Goal: Information Seeking & Learning: Learn about a topic

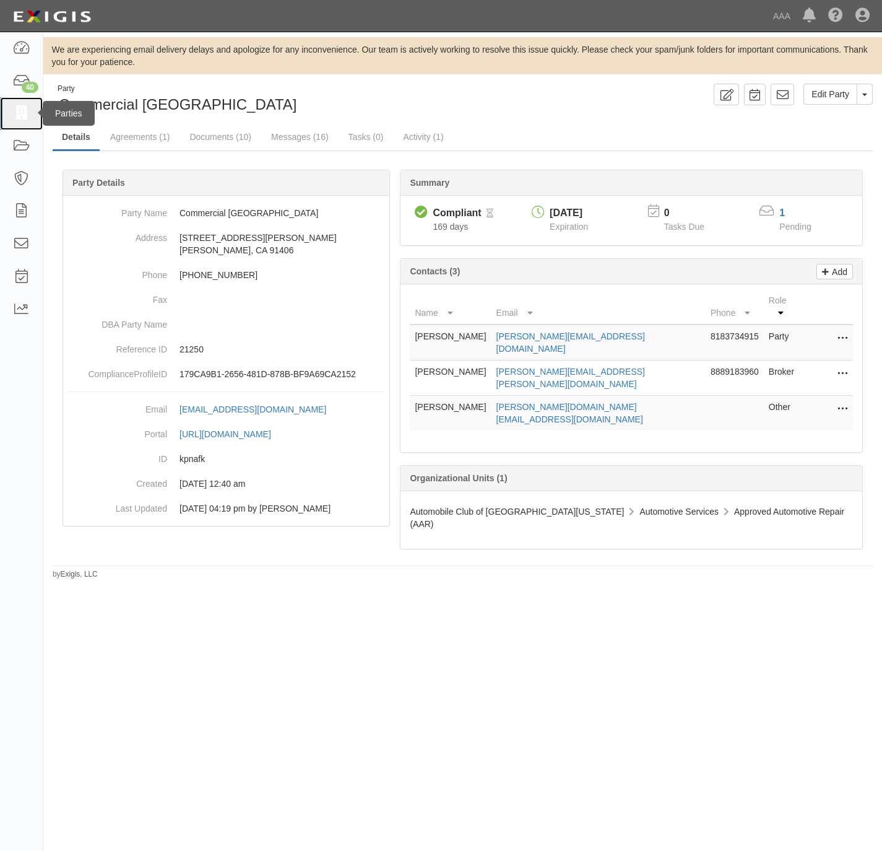
click at [17, 113] on icon at bounding box center [20, 113] width 17 height 14
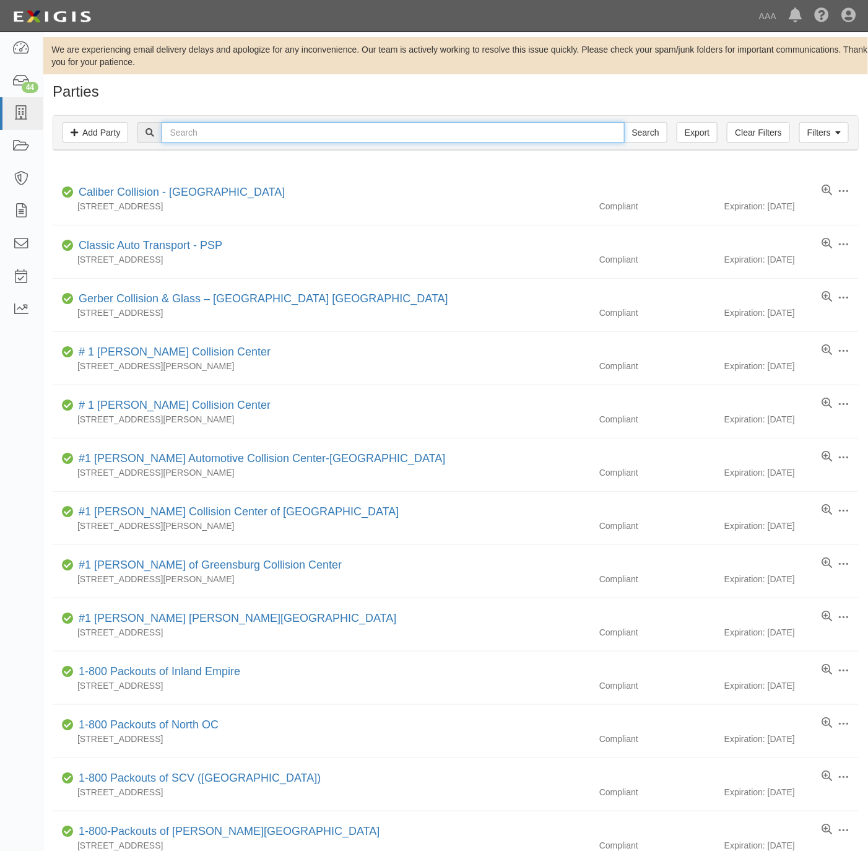
click at [188, 132] on input "text" at bounding box center [393, 132] width 462 height 21
type input "freedom nissan"
click at [624, 122] on input "Search" at bounding box center [645, 132] width 43 height 21
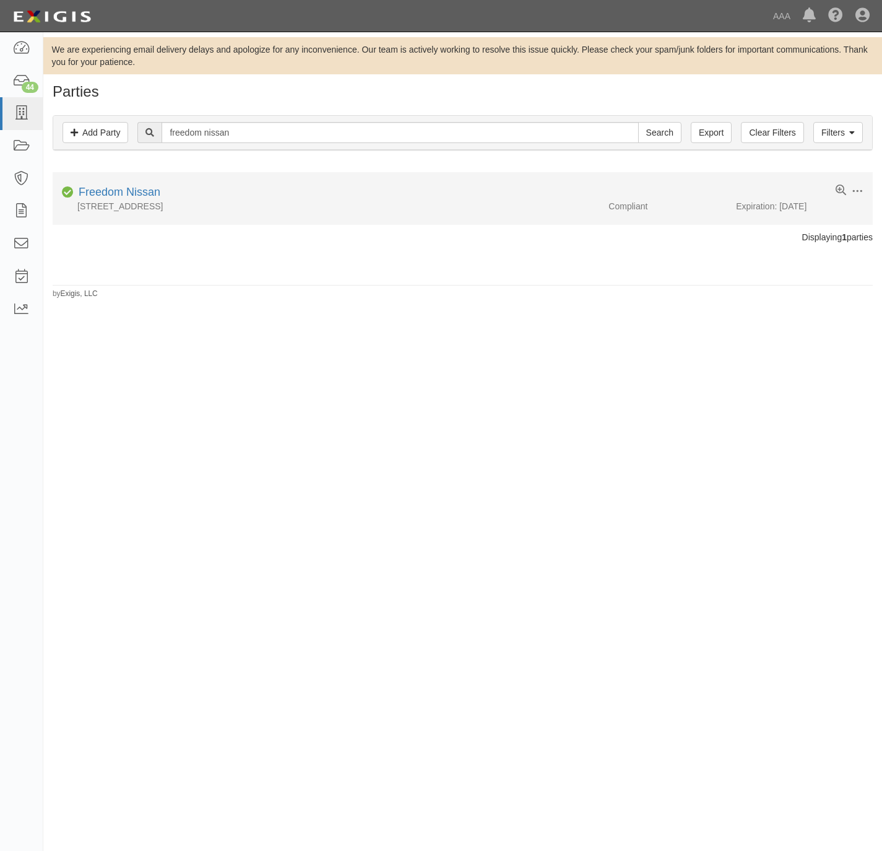
click at [127, 180] on li "Edit Log activity Add task Send message Archive Compliant Freedom Nissan 1095 S…" at bounding box center [463, 198] width 820 height 53
click at [128, 189] on link "Freedom Nissan" at bounding box center [120, 192] width 82 height 12
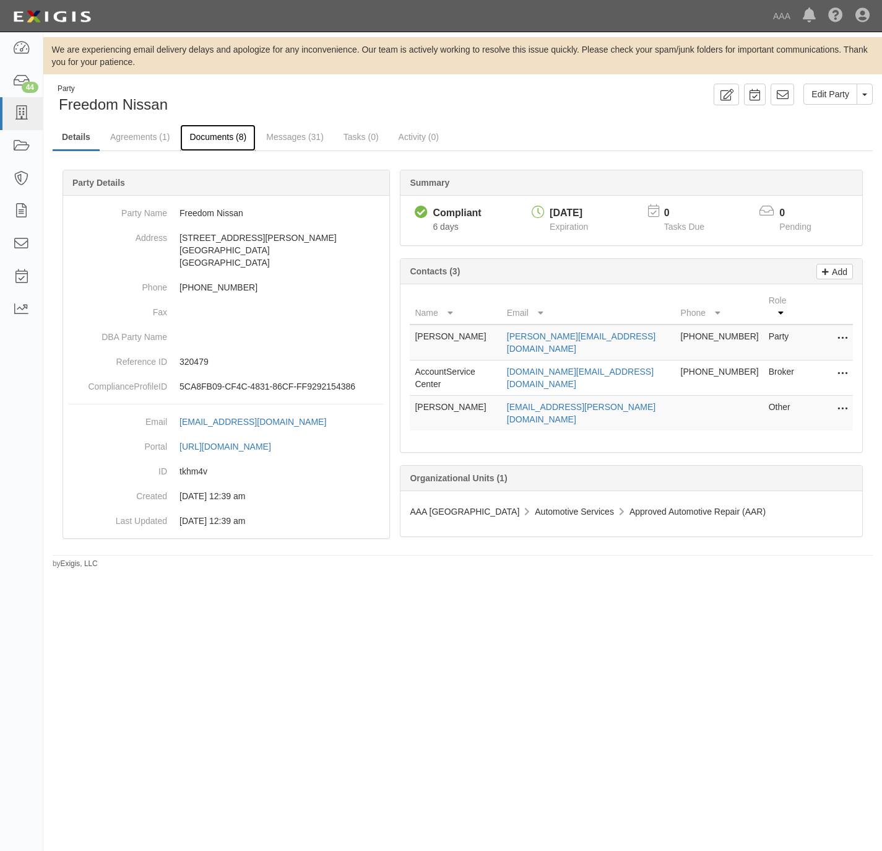
click at [219, 127] on link "Documents (8)" at bounding box center [218, 137] width 76 height 27
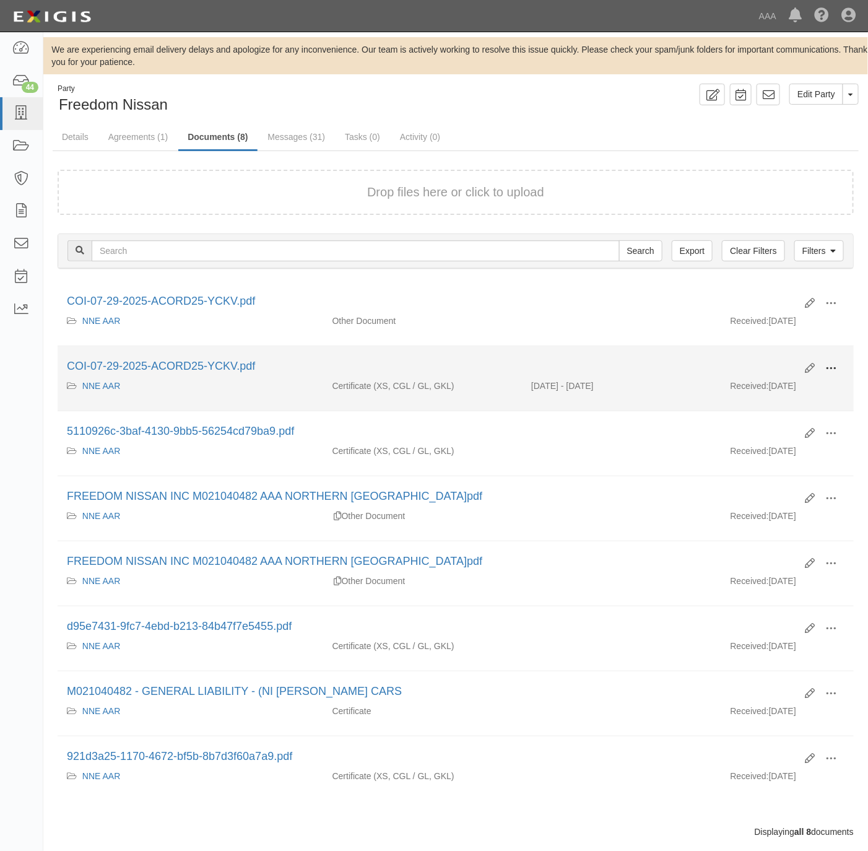
click at [825, 366] on span at bounding box center [830, 368] width 11 height 11
click at [745, 393] on link "View" at bounding box center [771, 386] width 98 height 22
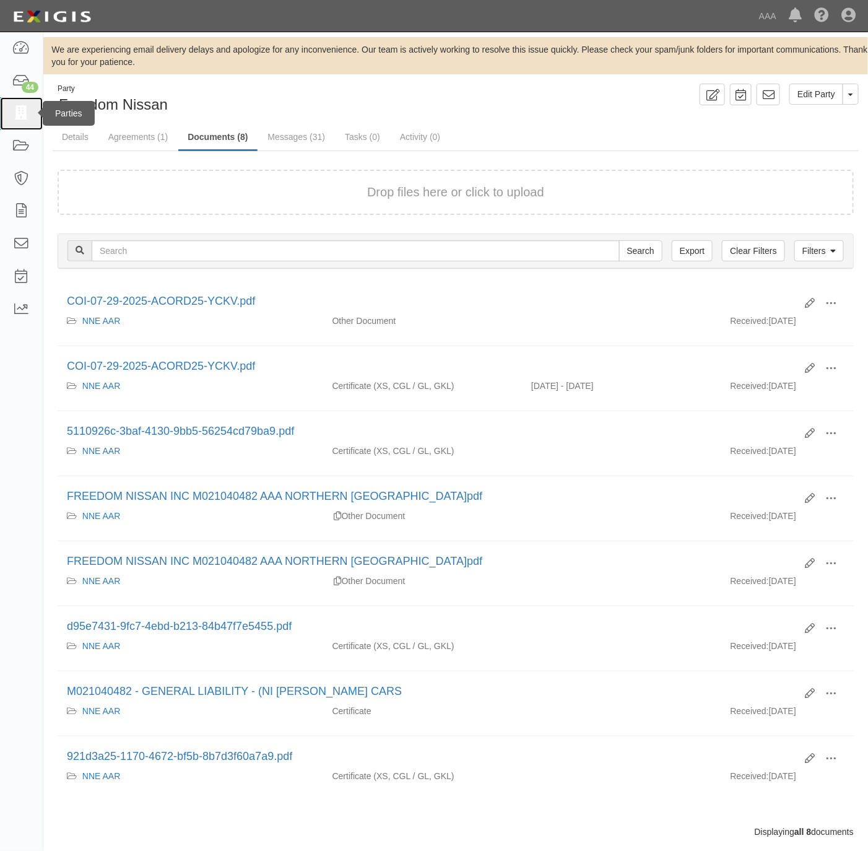
click at [12, 106] on link at bounding box center [21, 113] width 43 height 33
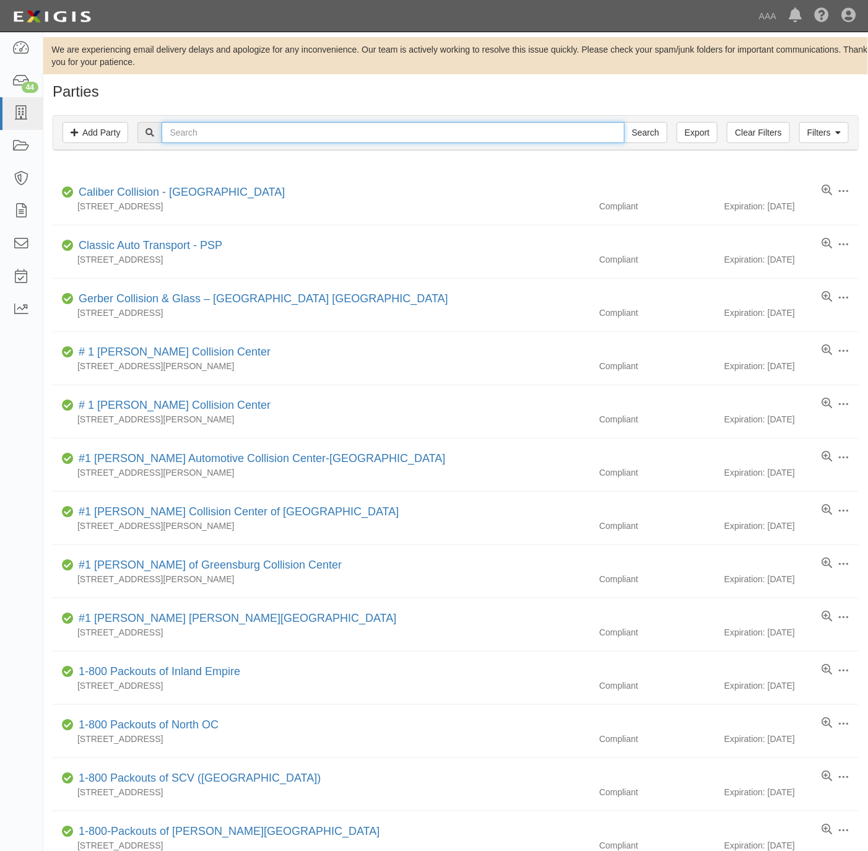
click at [439, 140] on input "text" at bounding box center [393, 132] width 462 height 21
paste input "Mikes Towing"
type input "Mikes Towing"
click at [646, 124] on input "Search" at bounding box center [645, 132] width 43 height 21
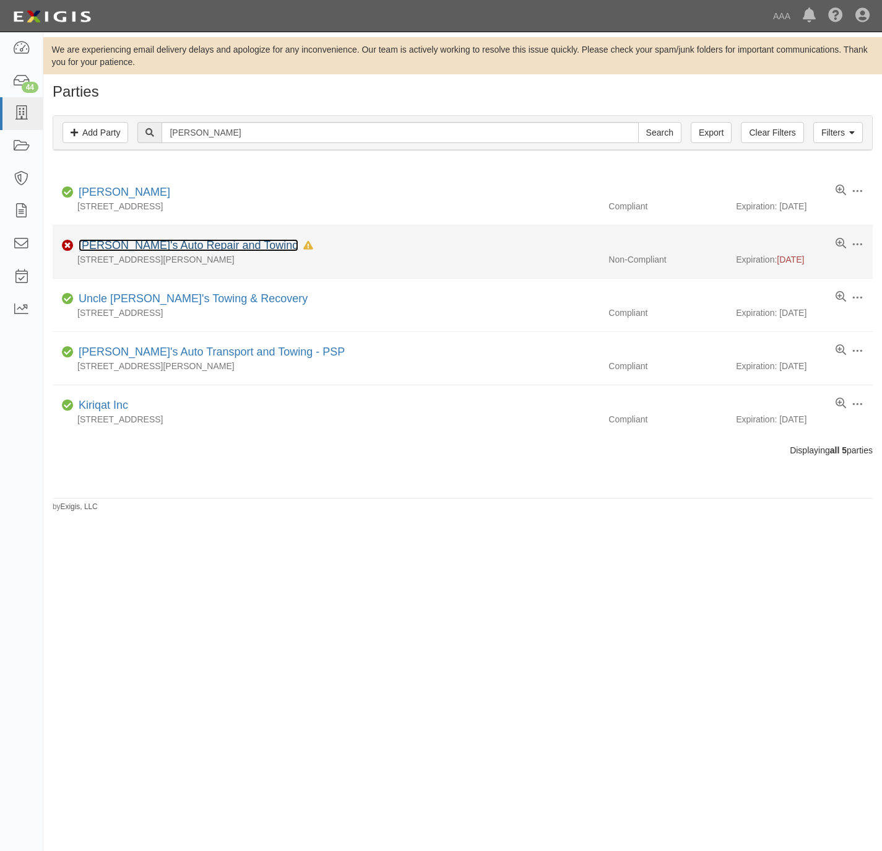
click at [128, 244] on link "[PERSON_NAME]'s Auto Repair and Towing" at bounding box center [189, 245] width 220 height 12
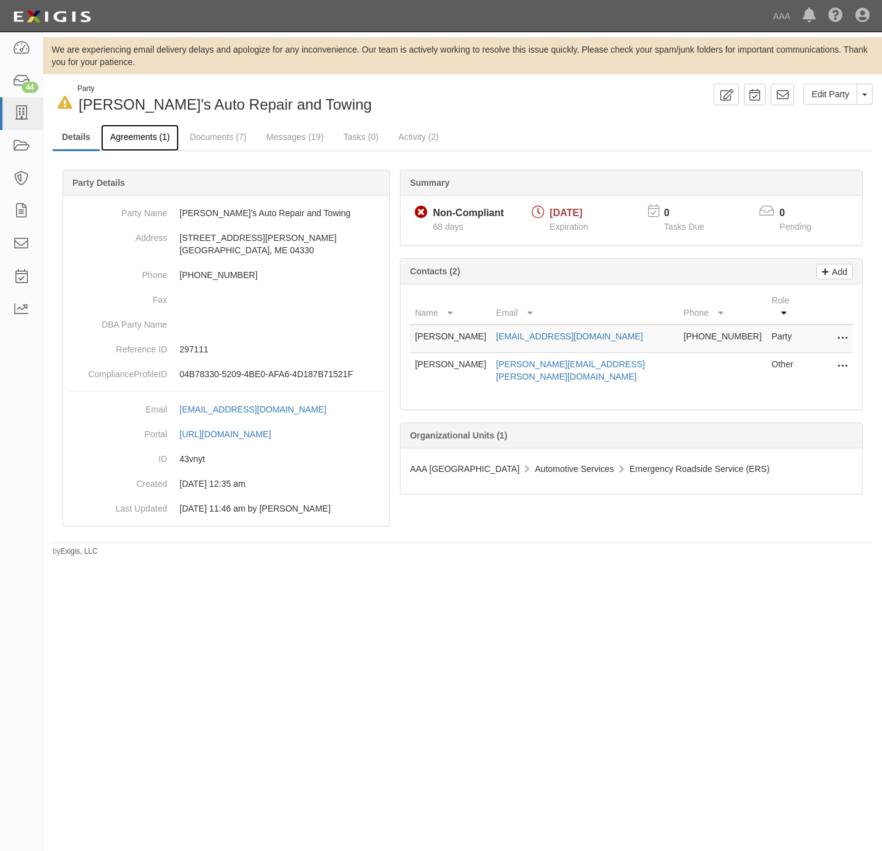
click at [129, 130] on link "Agreements (1)" at bounding box center [140, 137] width 78 height 27
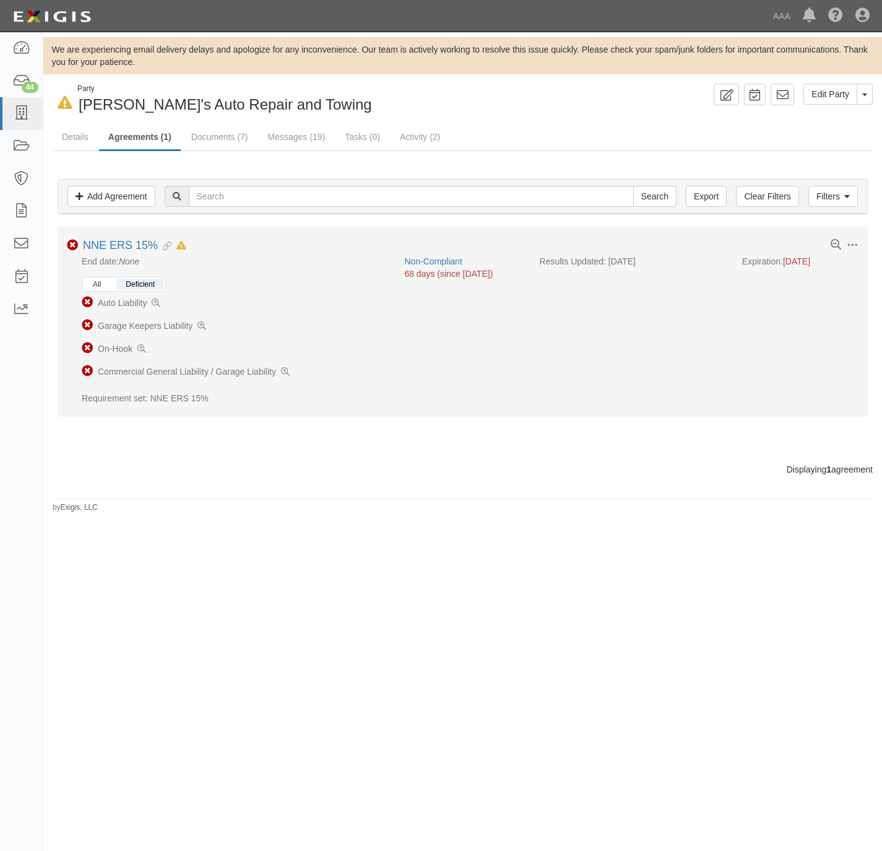
click at [101, 283] on button "All" at bounding box center [97, 284] width 27 height 11
click at [102, 282] on button "All" at bounding box center [97, 284] width 27 height 11
click at [147, 282] on button "Deficient" at bounding box center [140, 284] width 48 height 11
click at [136, 244] on link "NNE ERS 15%" at bounding box center [120, 245] width 75 height 12
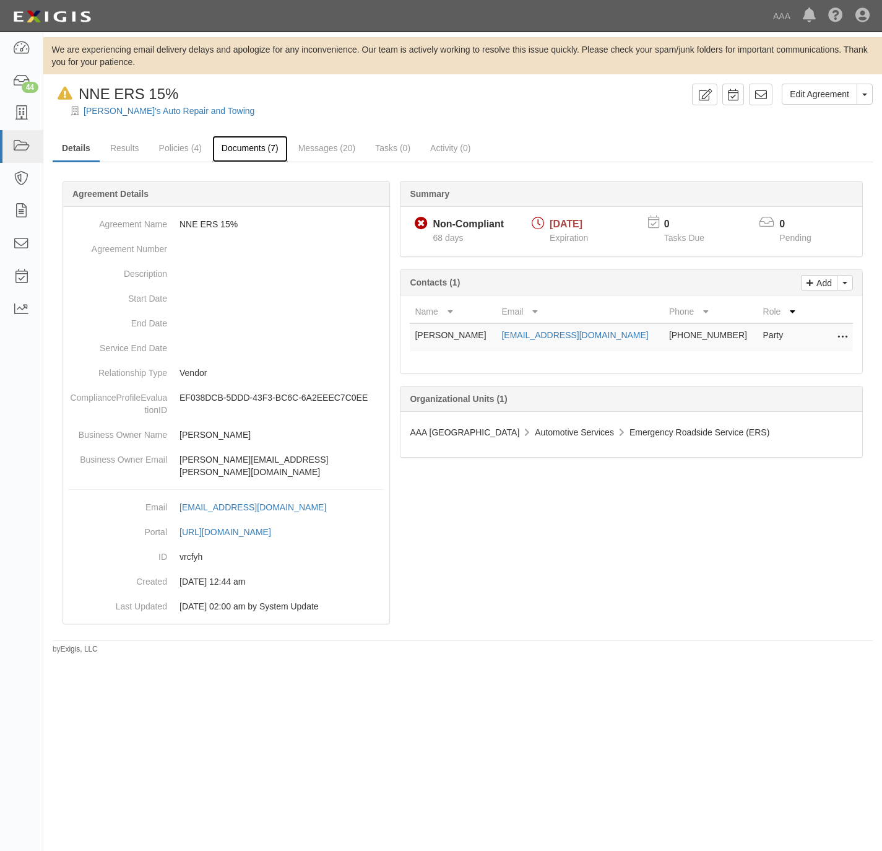
click at [238, 143] on link "Documents (7)" at bounding box center [250, 149] width 76 height 27
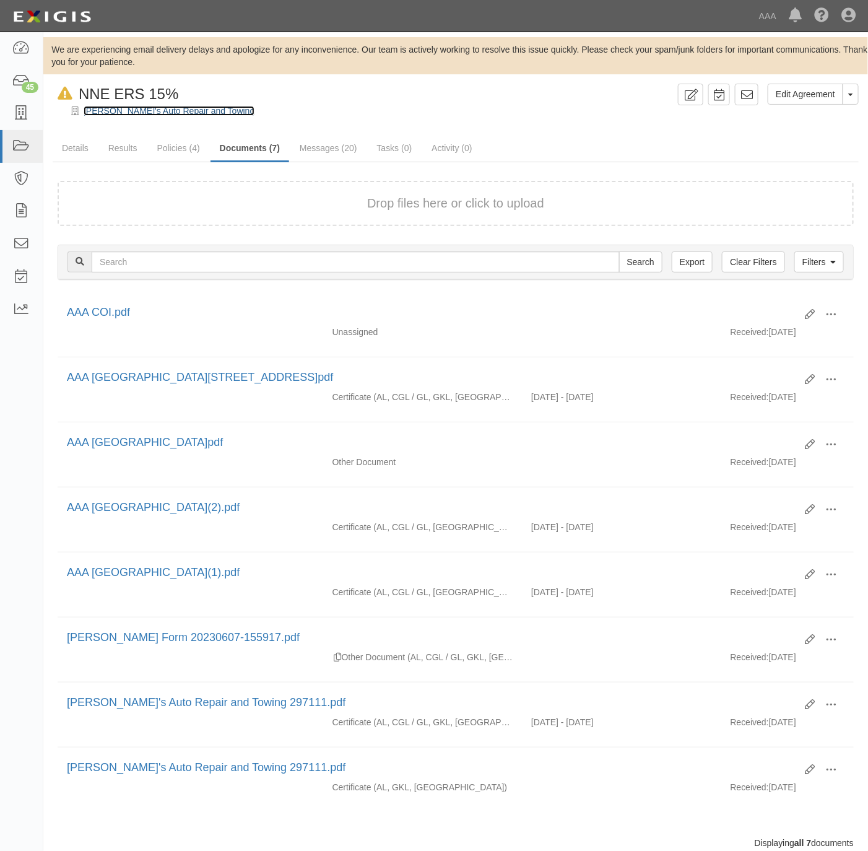
click at [119, 112] on link "[PERSON_NAME]'s Auto Repair and Towing" at bounding box center [169, 111] width 171 height 10
